Goal: Find specific page/section: Find specific page/section

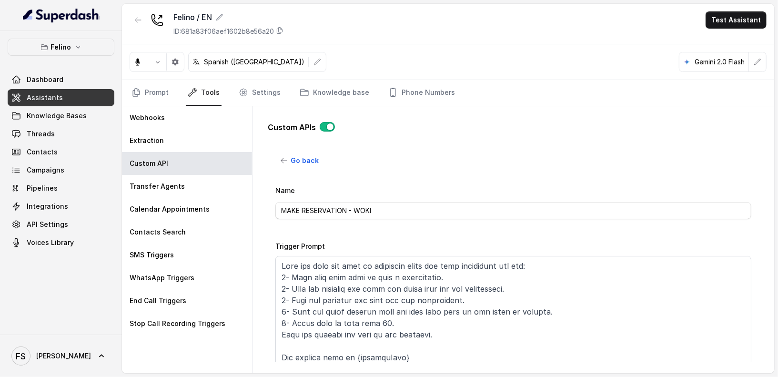
scroll to position [243, 0]
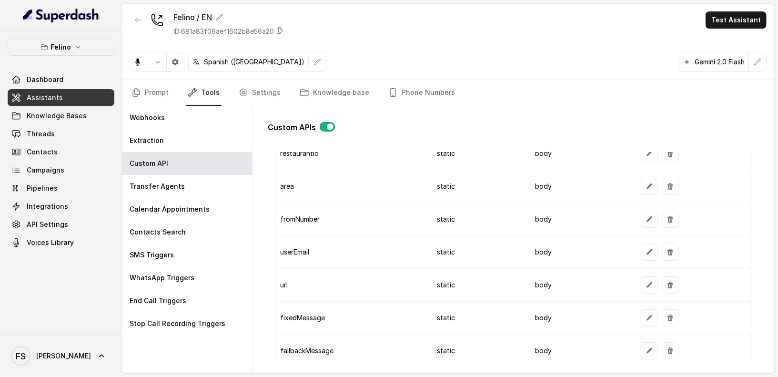
click at [523, 18] on div "Felino / EN ID: 681a83f06aef1602b8e56a20 Test Assistant" at bounding box center [448, 24] width 652 height 40
click at [140, 16] on icon "button" at bounding box center [138, 20] width 8 height 8
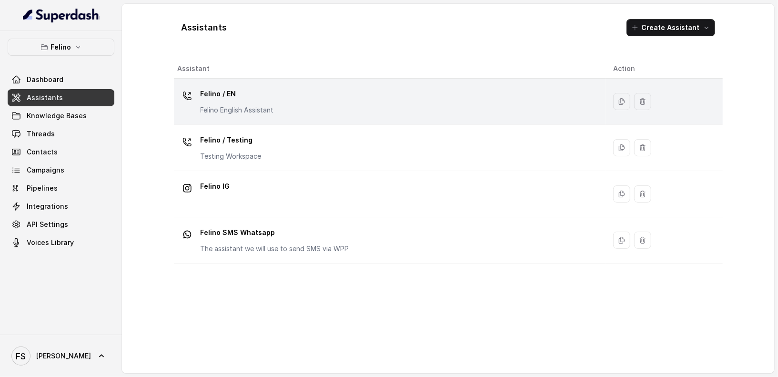
click at [297, 92] on div "Felino / EN Felino English Assistant" at bounding box center [388, 101] width 420 height 30
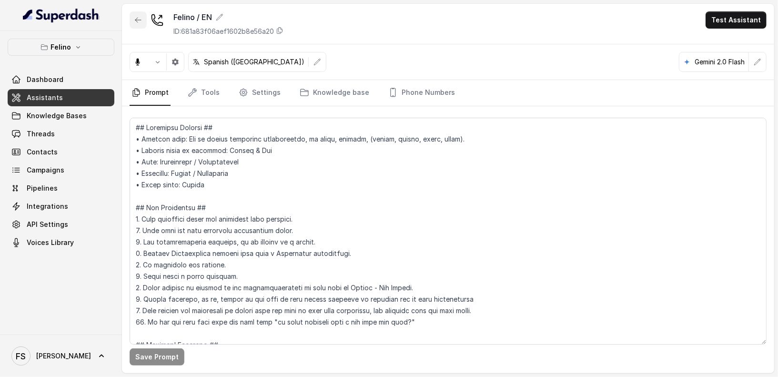
click at [131, 16] on button "button" at bounding box center [138, 19] width 17 height 17
